Goal: Entertainment & Leisure: Consume media (video, audio)

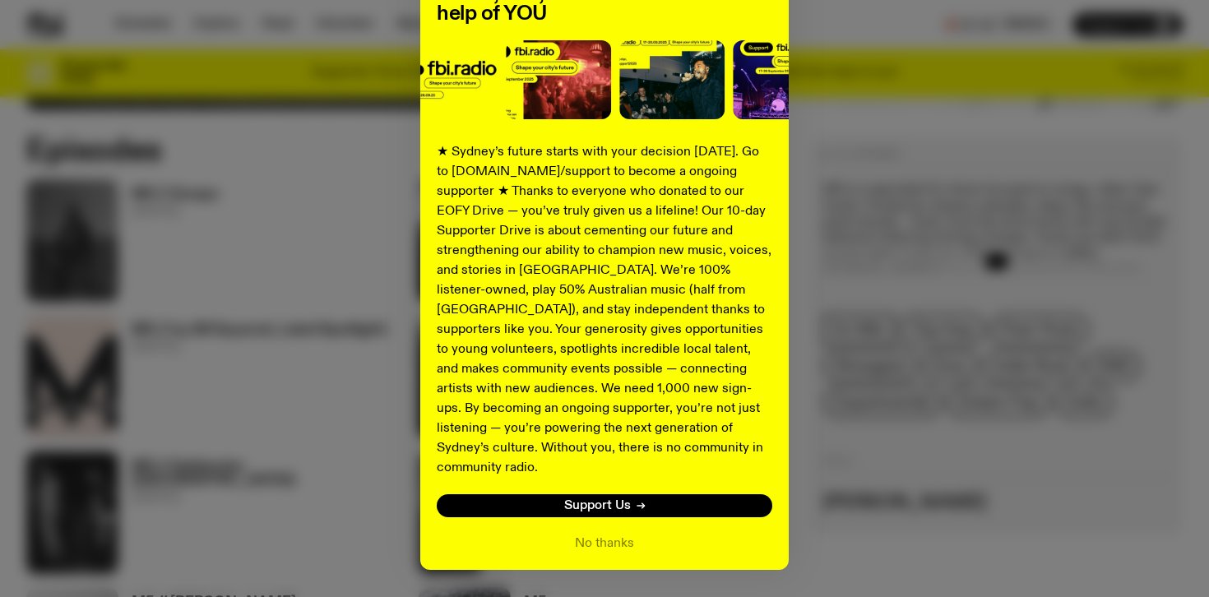
scroll to position [214, 0]
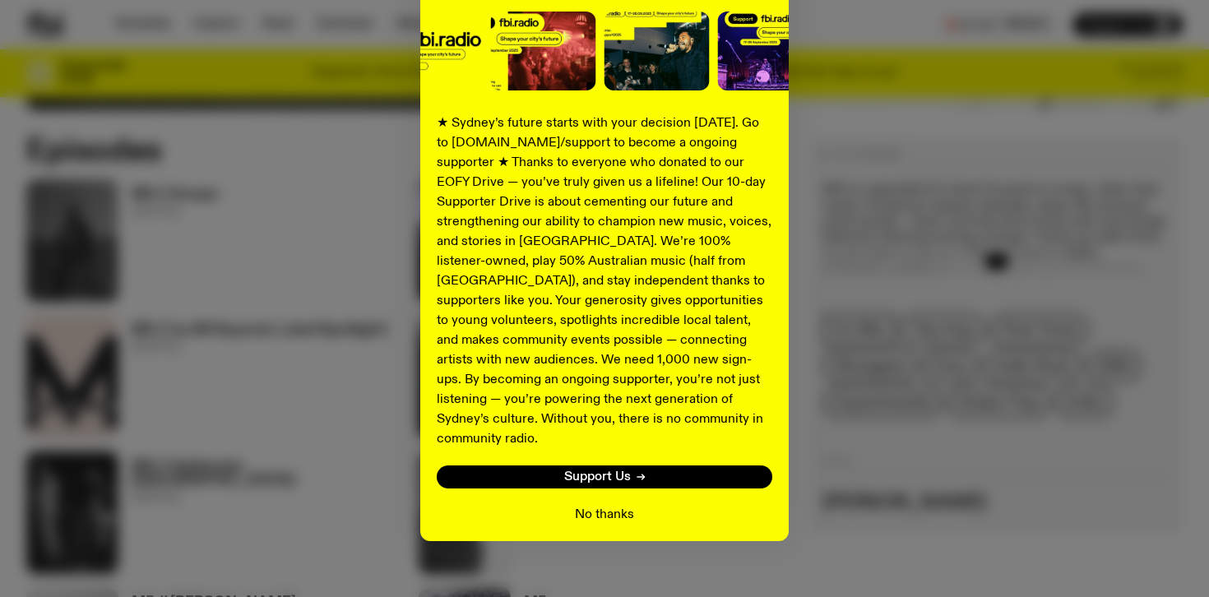
click at [609, 505] on button "No thanks" at bounding box center [604, 515] width 59 height 20
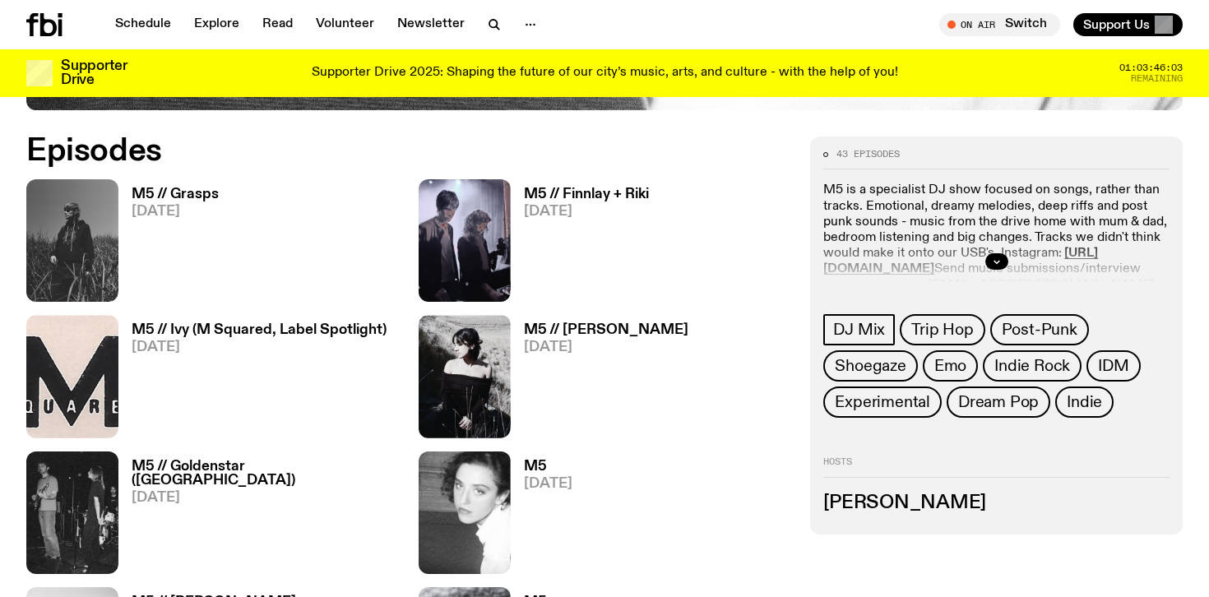
click at [169, 197] on h3 "M5 // Grasps" at bounding box center [175, 195] width 87 height 14
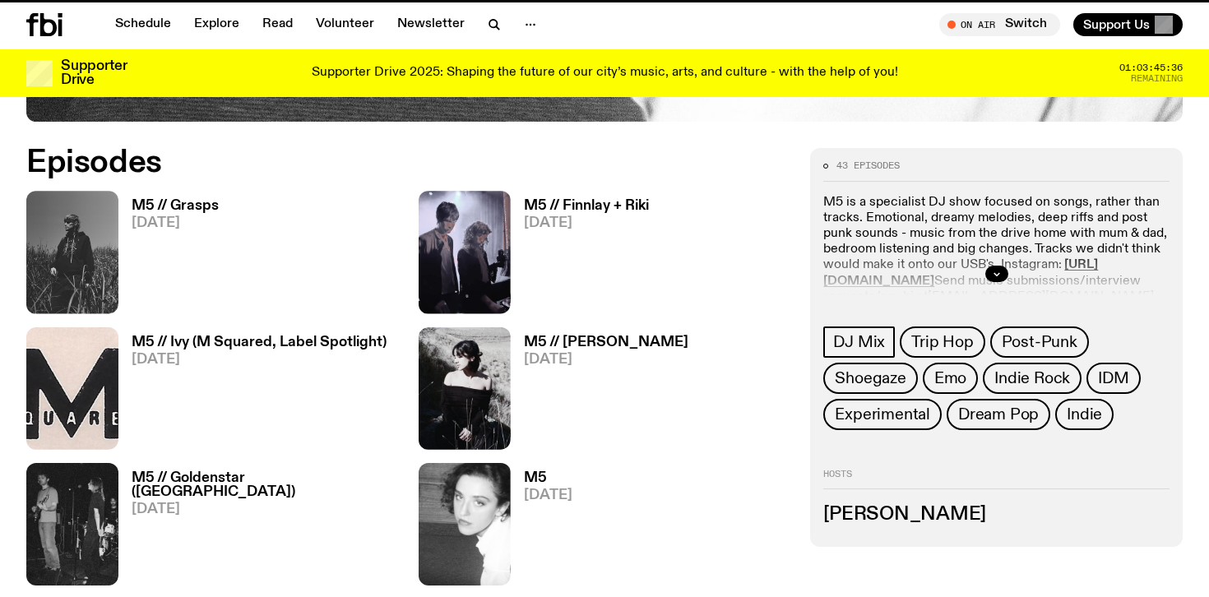
scroll to position [761, 0]
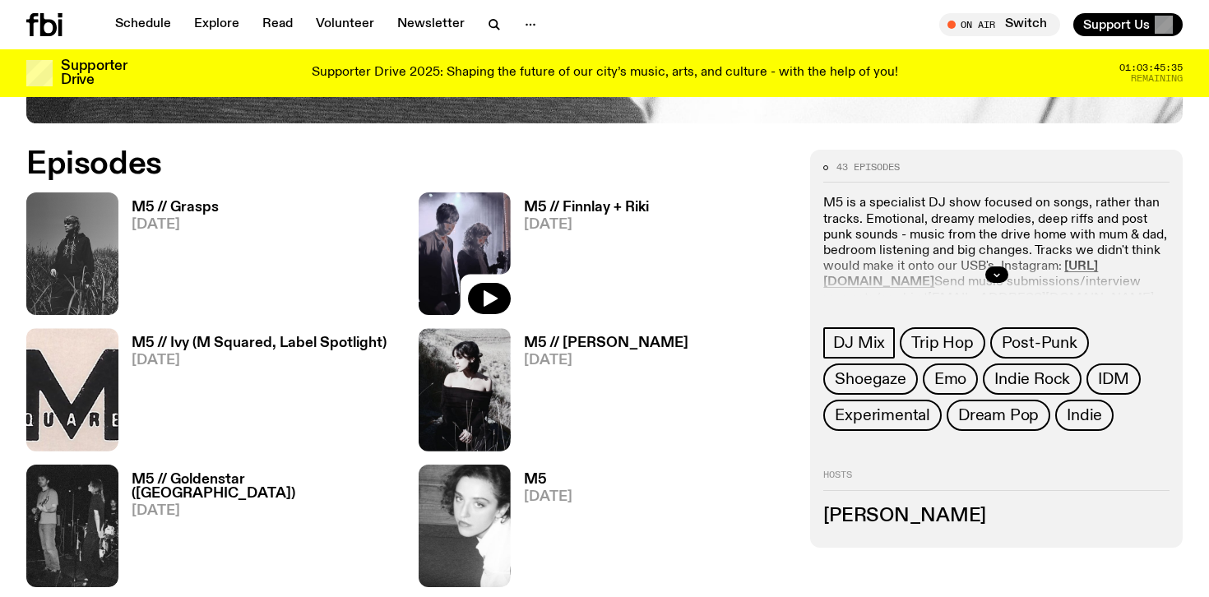
click at [461, 246] on img at bounding box center [465, 253] width 92 height 123
